Goal: Transaction & Acquisition: Subscribe to service/newsletter

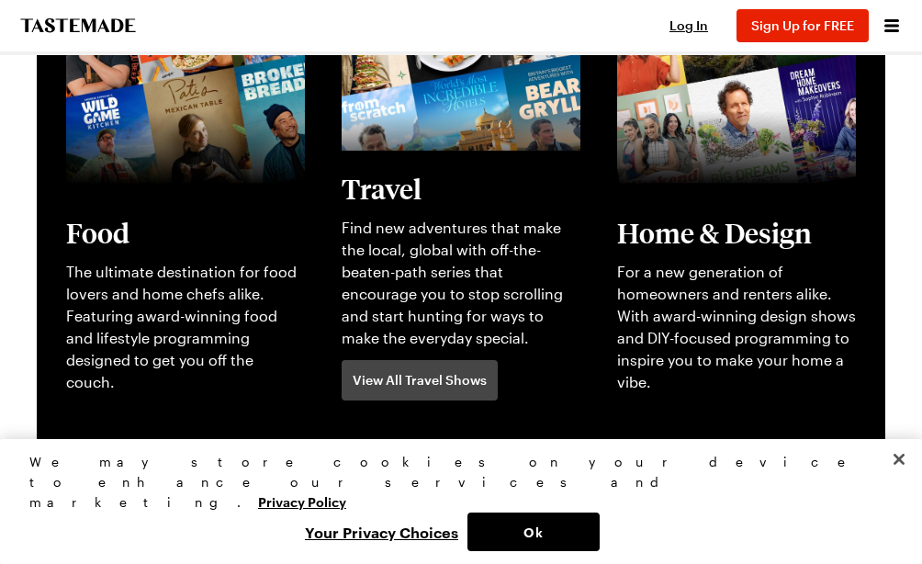
scroll to position [565, 0]
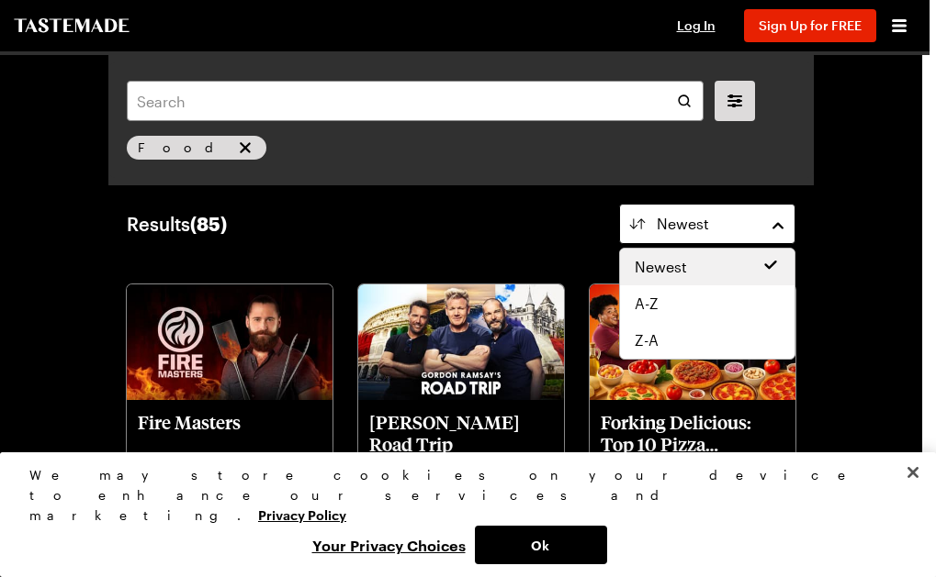
click at [779, 230] on button "Newest" at bounding box center [707, 224] width 176 height 40
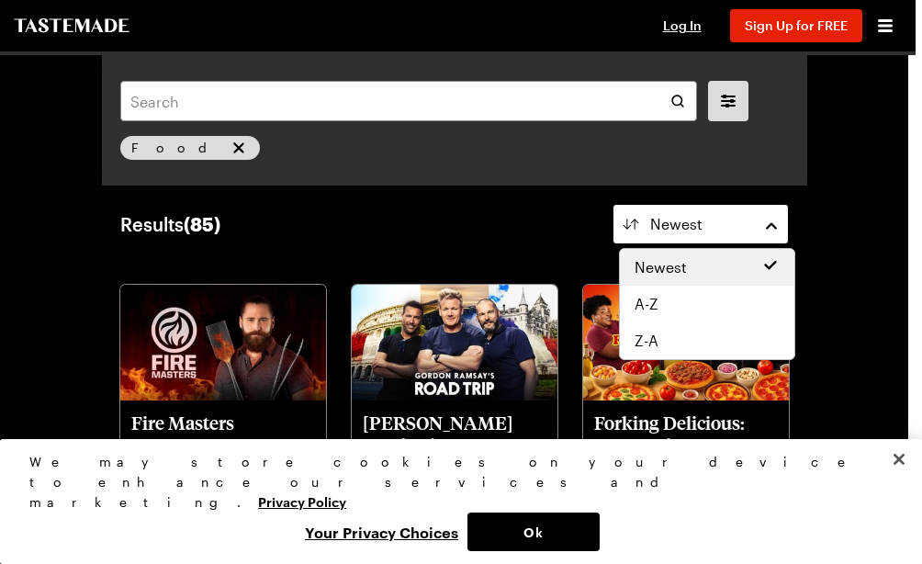
click at [779, 230] on button "Newest" at bounding box center [700, 224] width 176 height 40
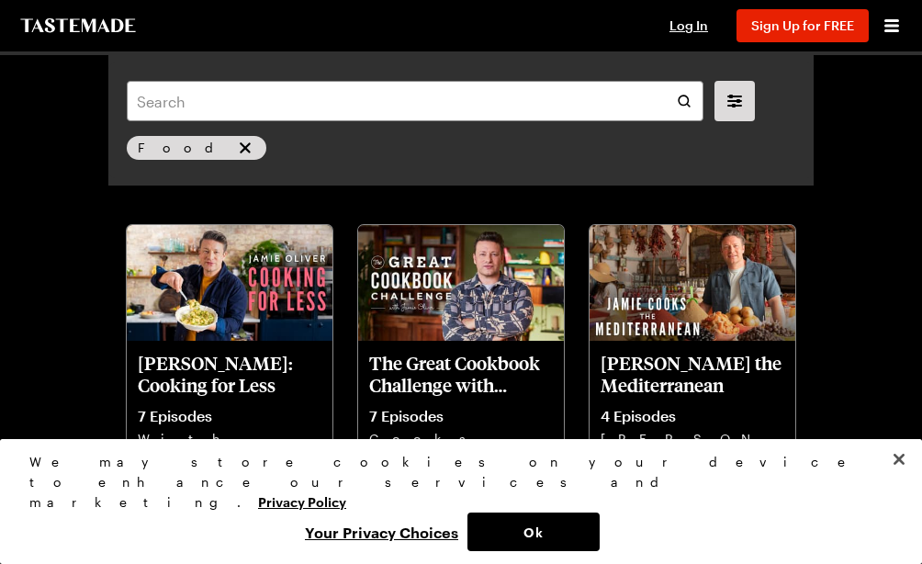
scroll to position [1632, 3]
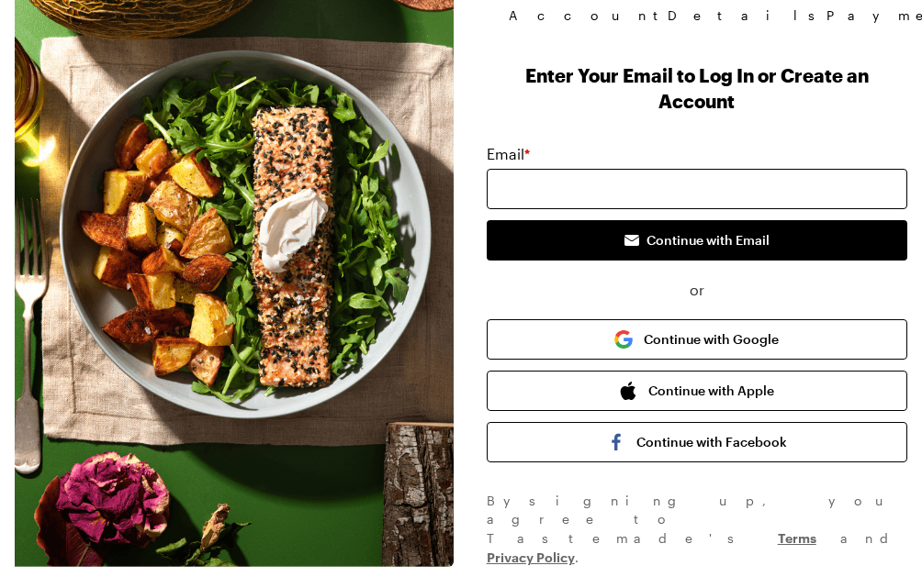
scroll to position [149, 0]
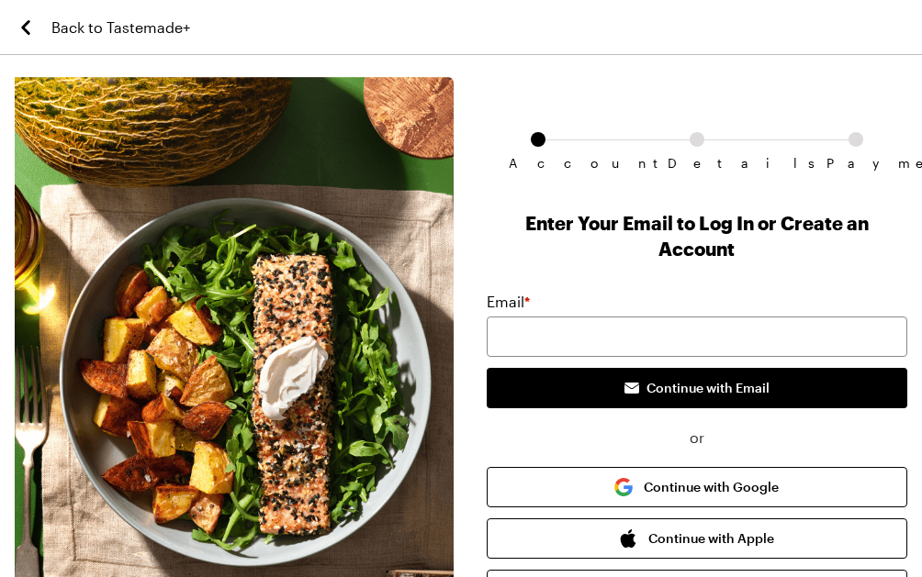
click at [118, 34] on span "Back to Tastemade+" at bounding box center [120, 28] width 139 height 22
